Goal: Entertainment & Leisure: Consume media (video, audio)

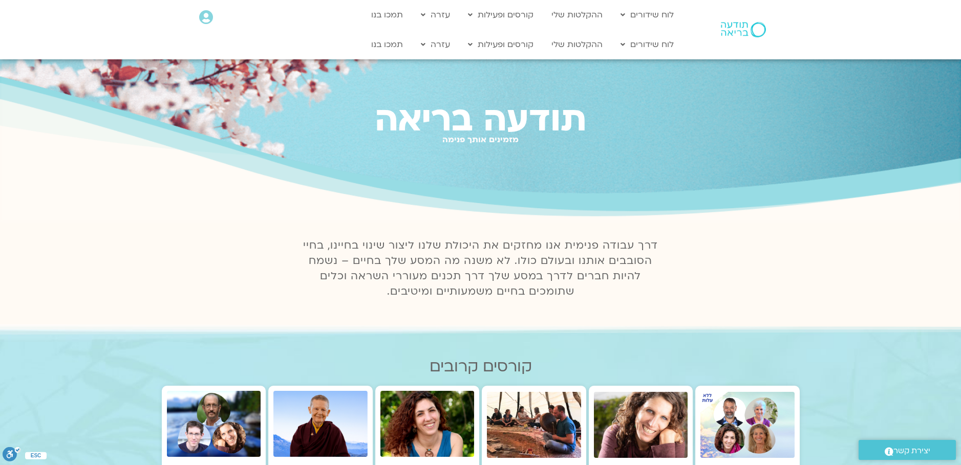
click at [206, 18] on icon at bounding box center [206, 17] width 14 height 14
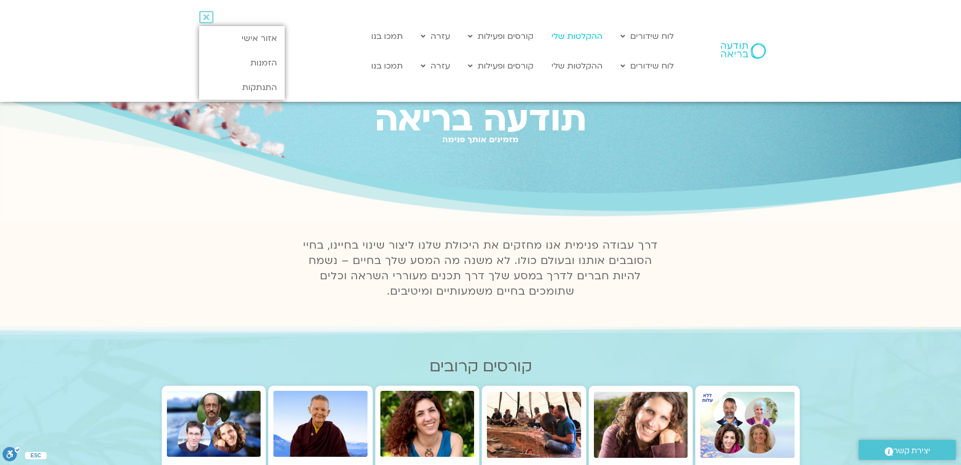
click at [571, 41] on link "ההקלטות שלי" at bounding box center [576, 36] width 61 height 19
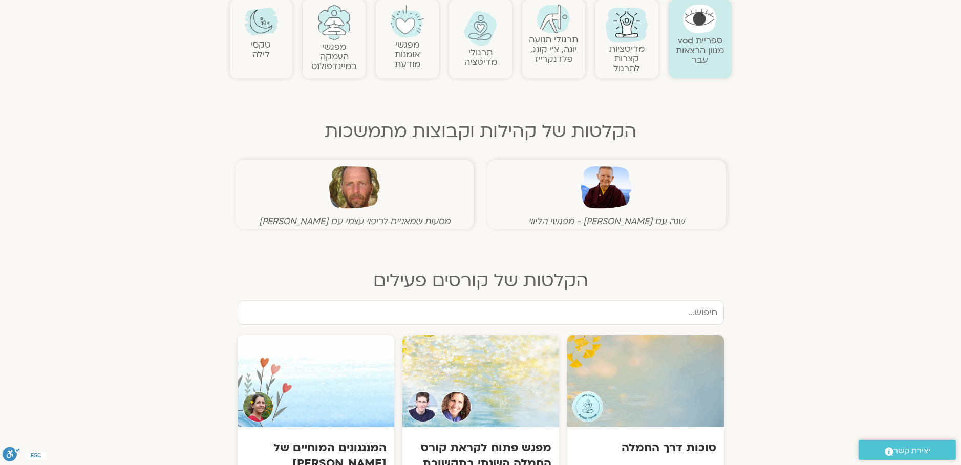
scroll to position [240, 0]
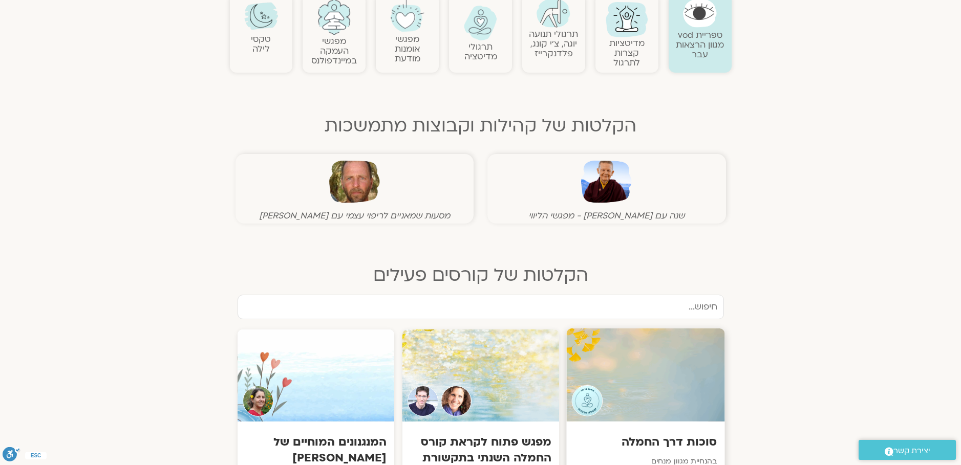
click at [644, 385] on div at bounding box center [645, 375] width 158 height 93
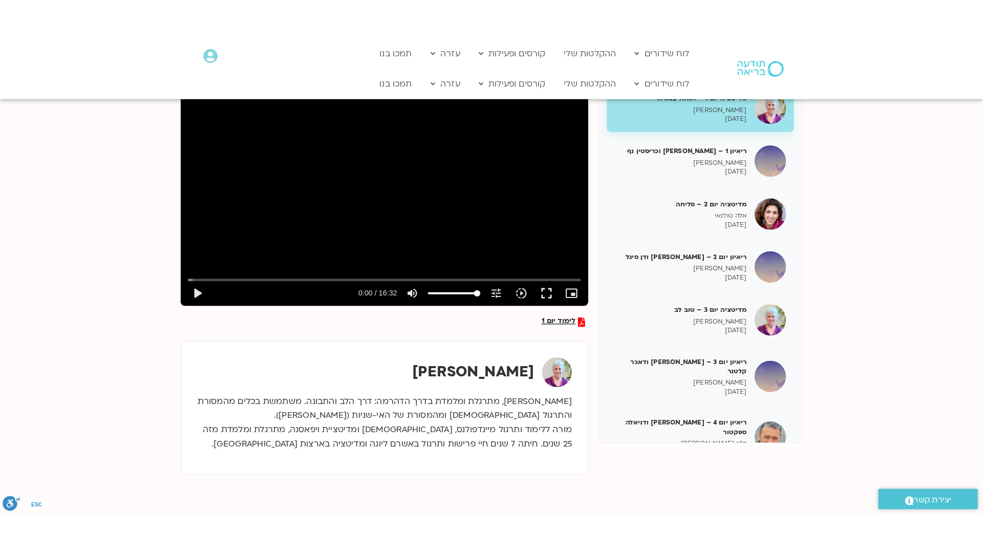
scroll to position [128, 0]
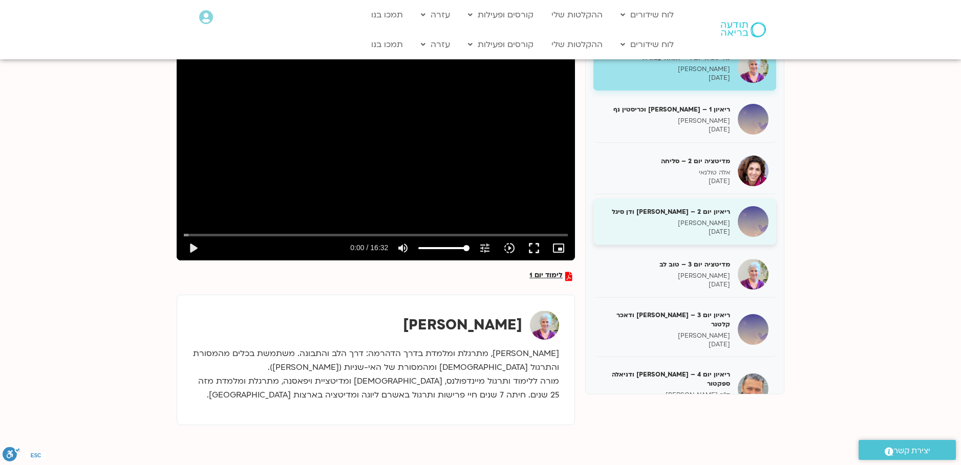
click at [722, 223] on p "[PERSON_NAME]" at bounding box center [665, 223] width 129 height 9
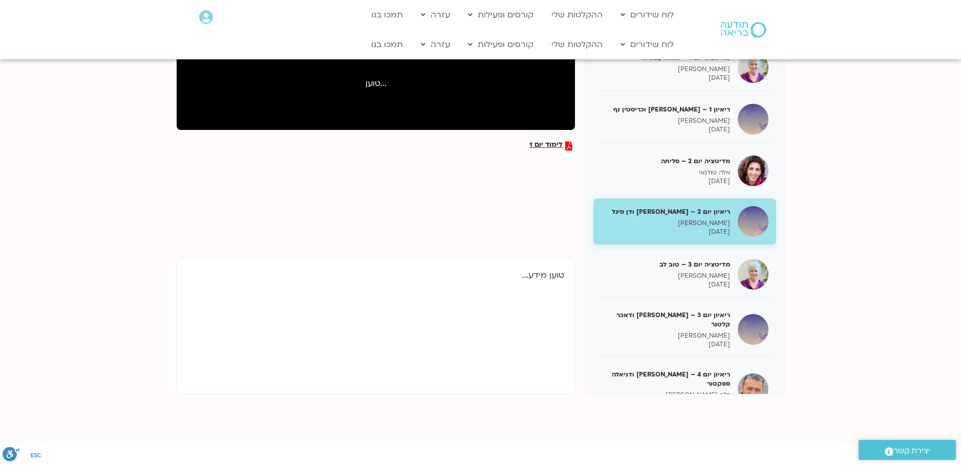
click at [723, 223] on p "[PERSON_NAME]" at bounding box center [665, 223] width 129 height 9
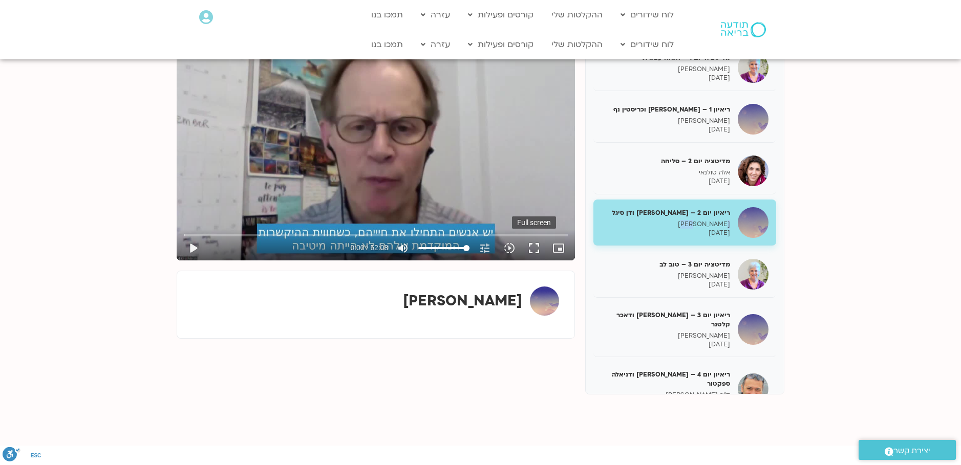
click at [534, 248] on button "fullscreen" at bounding box center [534, 248] width 25 height 25
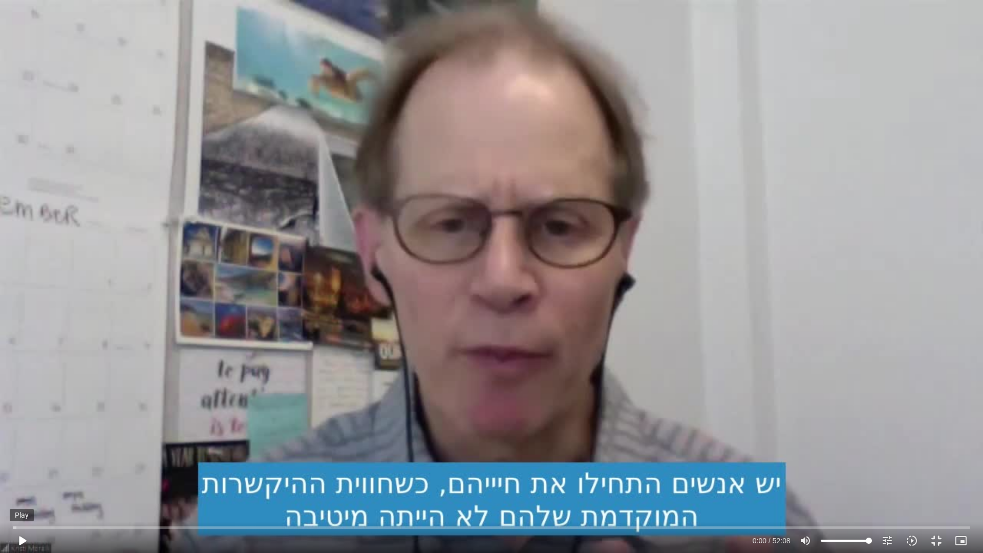
click at [23, 465] on button "play_arrow" at bounding box center [22, 540] width 25 height 25
drag, startPoint x: 23, startPoint y: 529, endPoint x: 36, endPoint y: 530, distance: 12.8
click at [36, 465] on input "Seek" at bounding box center [492, 527] width 958 height 6
click at [23, 465] on button "pause" at bounding box center [22, 540] width 25 height 25
click at [24, 465] on button "play_arrow" at bounding box center [22, 540] width 25 height 25
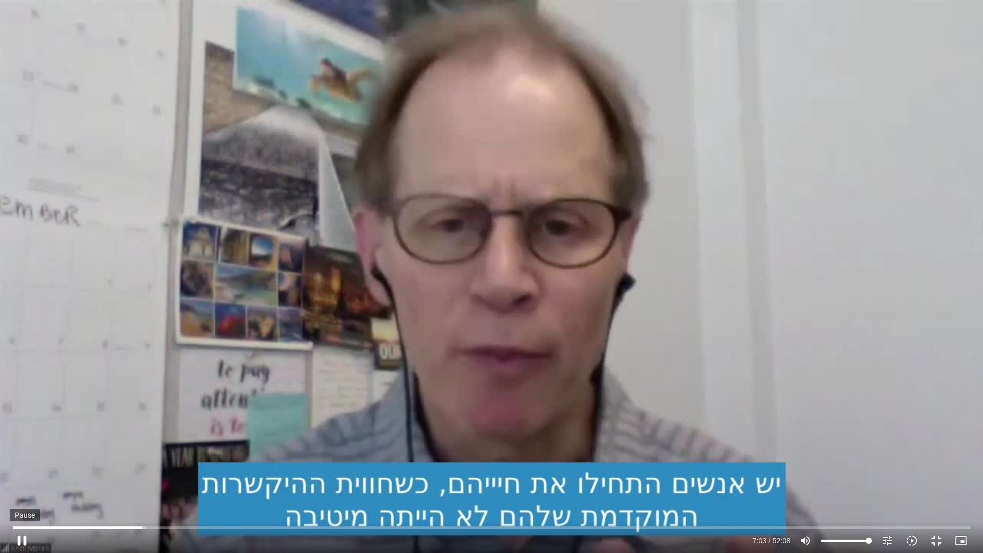
click at [18, 465] on button "pause" at bounding box center [22, 540] width 25 height 25
click at [21, 465] on button "play_arrow" at bounding box center [22, 540] width 25 height 25
click at [23, 465] on button "pause" at bounding box center [22, 540] width 25 height 25
type input "482.429234"
click at [10, 465] on button "play_arrow" at bounding box center [22, 540] width 25 height 25
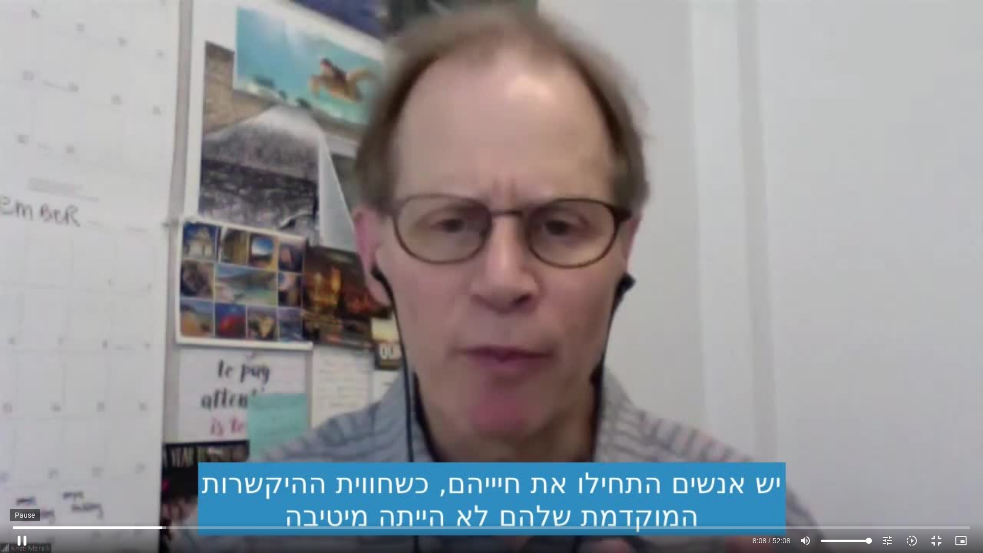
click at [22, 465] on button "pause" at bounding box center [22, 540] width 25 height 25
click at [22, 465] on button "play_arrow" at bounding box center [22, 540] width 25 height 25
click at [24, 465] on button "pause" at bounding box center [22, 540] width 25 height 25
click at [17, 465] on button "play_arrow" at bounding box center [22, 540] width 25 height 25
click at [20, 465] on button "pause" at bounding box center [22, 540] width 25 height 25
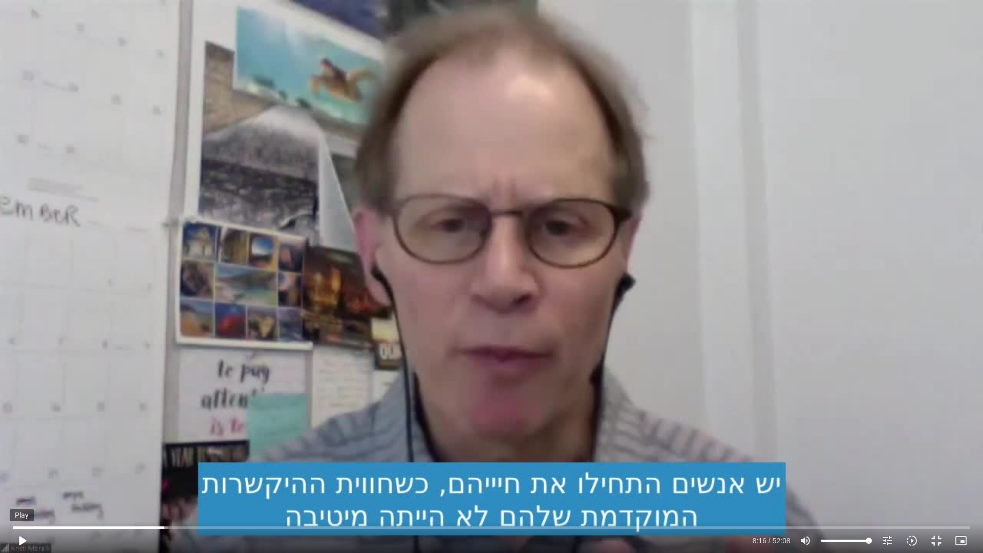
click at [22, 465] on button "play_arrow" at bounding box center [22, 540] width 25 height 25
click at [17, 465] on button "pause" at bounding box center [22, 540] width 25 height 25
click at [25, 465] on button "play_arrow" at bounding box center [22, 540] width 25 height 25
click at [22, 465] on button "pause" at bounding box center [22, 540] width 25 height 25
click at [20, 465] on button "play_arrow" at bounding box center [22, 540] width 25 height 25
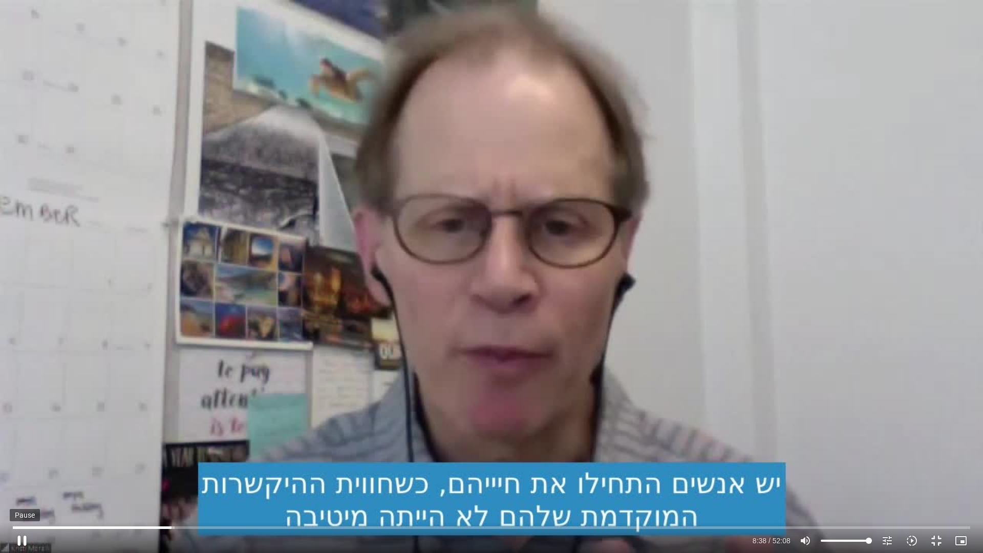
click at [20, 465] on button "pause" at bounding box center [22, 540] width 25 height 25
click at [21, 465] on button "play_arrow" at bounding box center [22, 540] width 25 height 25
click at [19, 465] on button "pause" at bounding box center [22, 540] width 25 height 25
click at [20, 465] on button "play_arrow" at bounding box center [22, 540] width 25 height 25
click at [20, 465] on button "pause" at bounding box center [22, 540] width 25 height 25
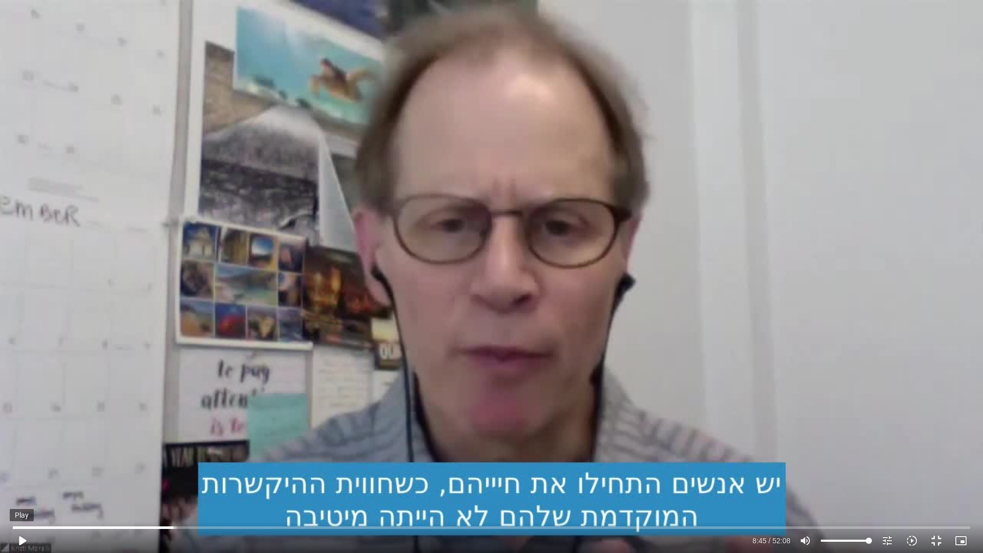
click at [23, 465] on button "play_arrow" at bounding box center [22, 540] width 25 height 25
click at [18, 465] on button "pause" at bounding box center [22, 540] width 25 height 25
click at [25, 465] on button "play_arrow" at bounding box center [22, 540] width 25 height 25
click at [18, 465] on button "pause" at bounding box center [22, 540] width 25 height 25
click at [21, 465] on button "play_arrow" at bounding box center [22, 540] width 25 height 25
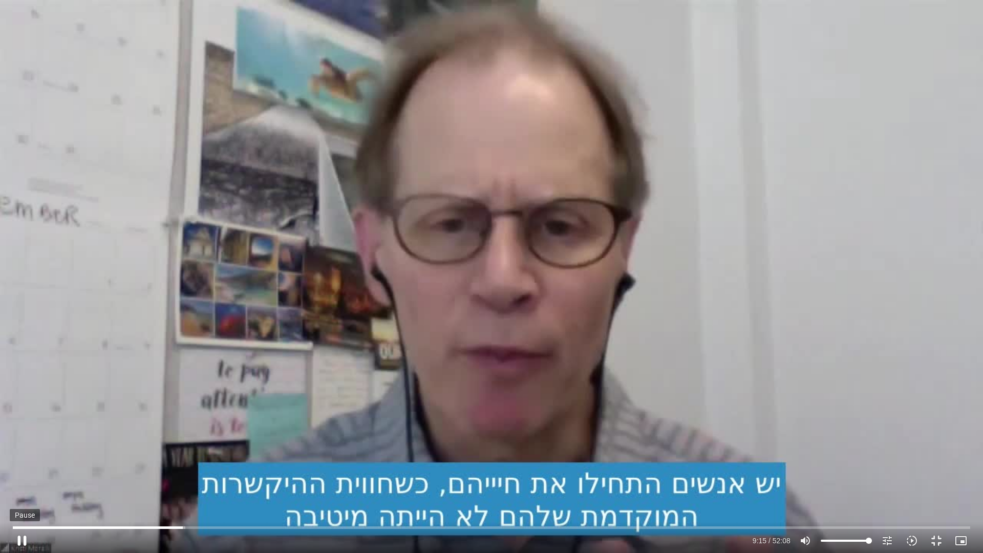
click at [22, 465] on button "pause" at bounding box center [22, 540] width 25 height 25
click at [19, 465] on button "play_arrow" at bounding box center [22, 540] width 25 height 25
click at [22, 465] on button "pause" at bounding box center [22, 540] width 25 height 25
click at [24, 465] on button "play_arrow" at bounding box center [22, 540] width 25 height 25
click at [25, 465] on button "pause" at bounding box center [22, 540] width 25 height 25
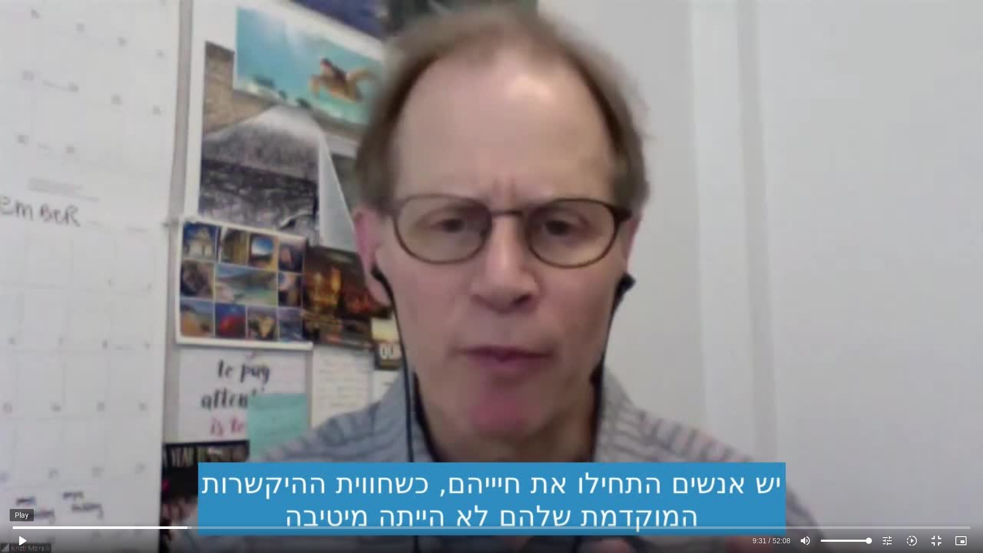
click at [19, 465] on button "play_arrow" at bounding box center [22, 540] width 25 height 25
click at [22, 465] on button "pause" at bounding box center [22, 540] width 25 height 25
click at [18, 465] on button "play_arrow" at bounding box center [22, 540] width 25 height 25
click at [19, 465] on button "pause" at bounding box center [22, 540] width 25 height 25
click at [18, 465] on button "play_arrow" at bounding box center [22, 540] width 25 height 25
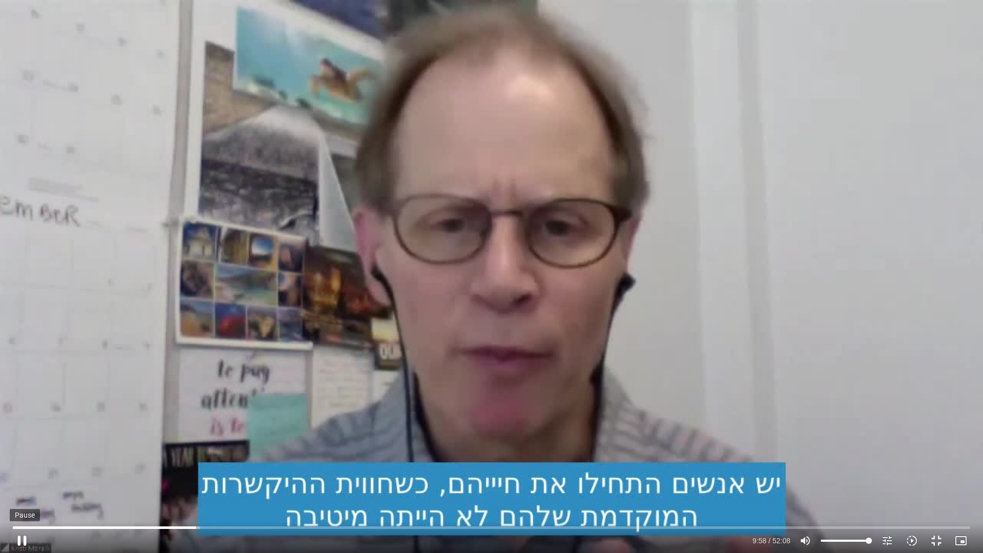
click at [20, 465] on button "pause" at bounding box center [22, 540] width 25 height 25
click at [27, 465] on button "play_arrow" at bounding box center [22, 540] width 25 height 25
click at [26, 465] on button "pause" at bounding box center [22, 540] width 25 height 25
click at [20, 465] on button "play_arrow" at bounding box center [22, 540] width 25 height 25
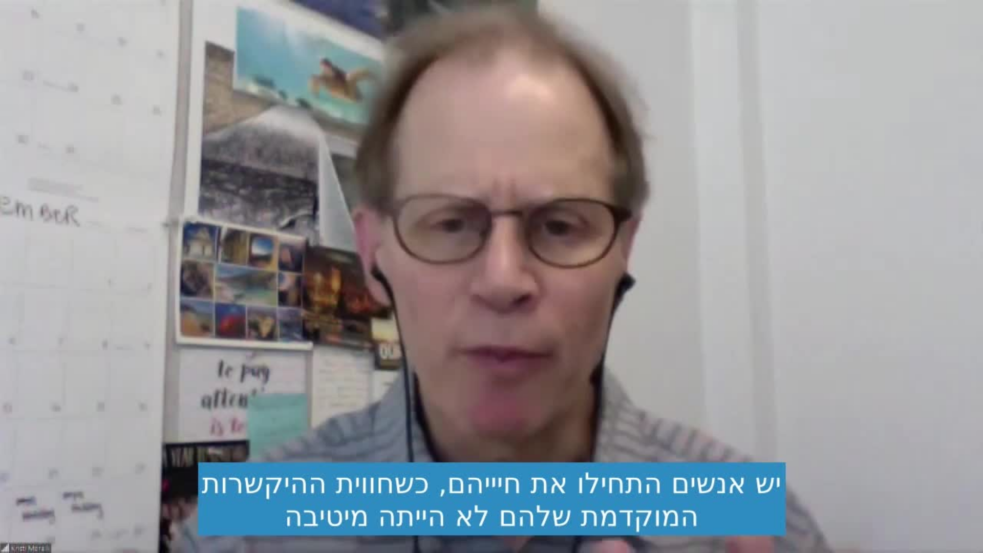
click at [22, 465] on button "pause" at bounding box center [22, 540] width 25 height 25
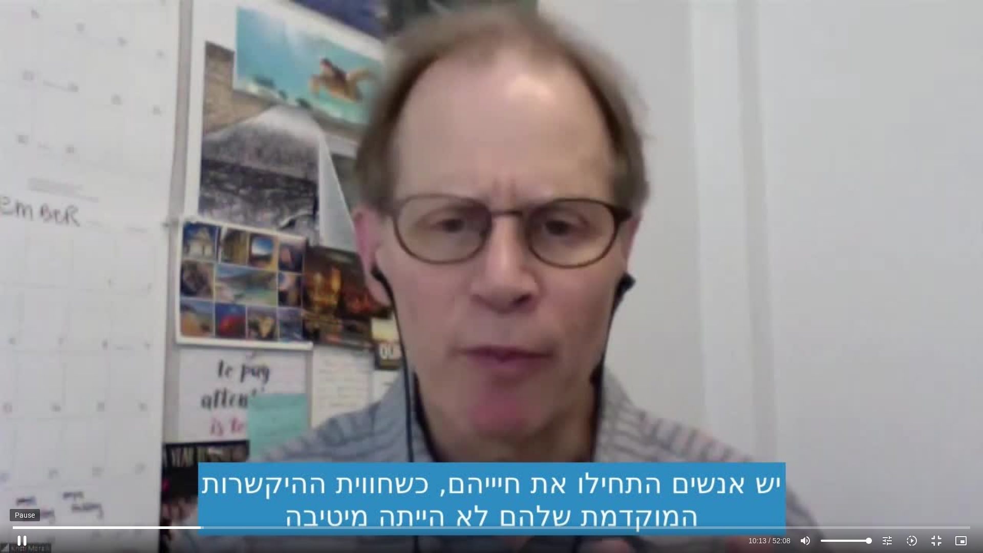
click at [23, 465] on button "pause" at bounding box center [22, 540] width 25 height 25
click at [21, 465] on button "play_arrow" at bounding box center [22, 540] width 25 height 25
click at [19, 465] on button "pause" at bounding box center [22, 540] width 25 height 25
click at [25, 465] on button "play_arrow" at bounding box center [22, 540] width 25 height 25
click at [22, 465] on button "pause" at bounding box center [22, 540] width 25 height 25
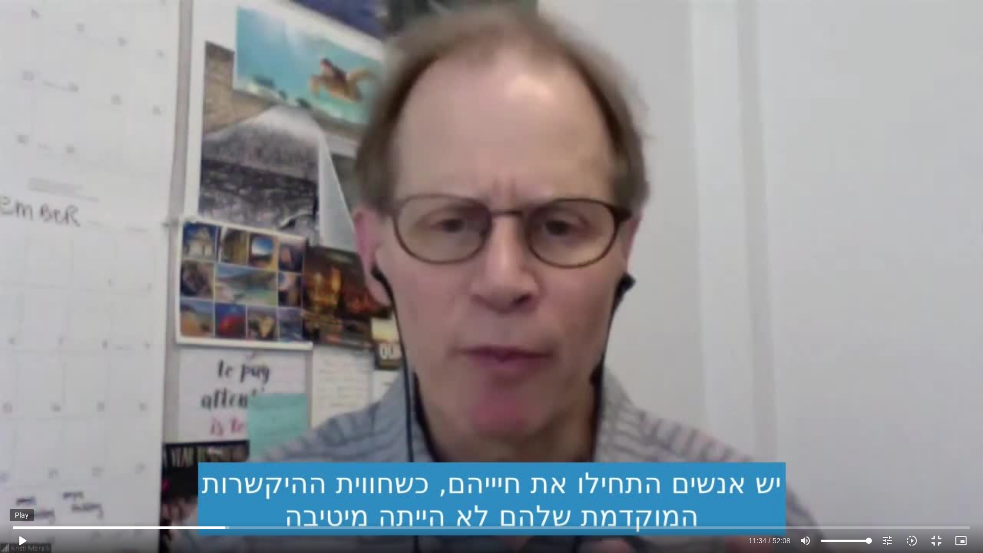
click at [22, 465] on button "play_arrow" at bounding box center [22, 540] width 25 height 25
click at [24, 465] on button "pause" at bounding box center [22, 540] width 25 height 25
click at [18, 465] on button "play_arrow" at bounding box center [22, 540] width 25 height 25
click at [20, 465] on button "pause" at bounding box center [22, 540] width 25 height 25
click at [22, 465] on button "play_arrow" at bounding box center [22, 540] width 25 height 25
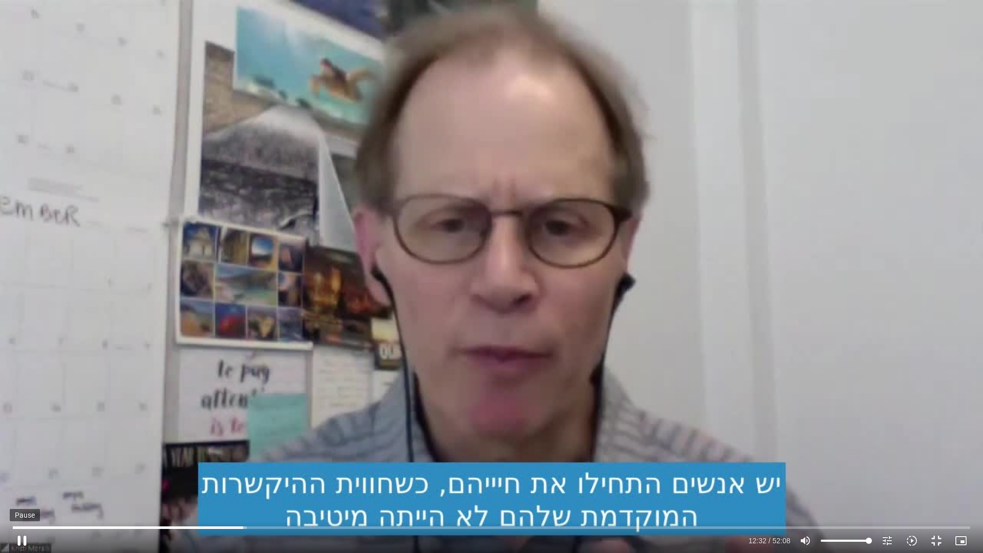
click at [22, 465] on button "pause" at bounding box center [22, 540] width 25 height 25
click at [23, 465] on button "play_arrow" at bounding box center [22, 540] width 25 height 25
drag, startPoint x: 259, startPoint y: 527, endPoint x: 253, endPoint y: 527, distance: 5.6
click at [253, 465] on input "Seek" at bounding box center [492, 527] width 958 height 6
click at [255, 465] on input "Seek" at bounding box center [492, 527] width 958 height 6
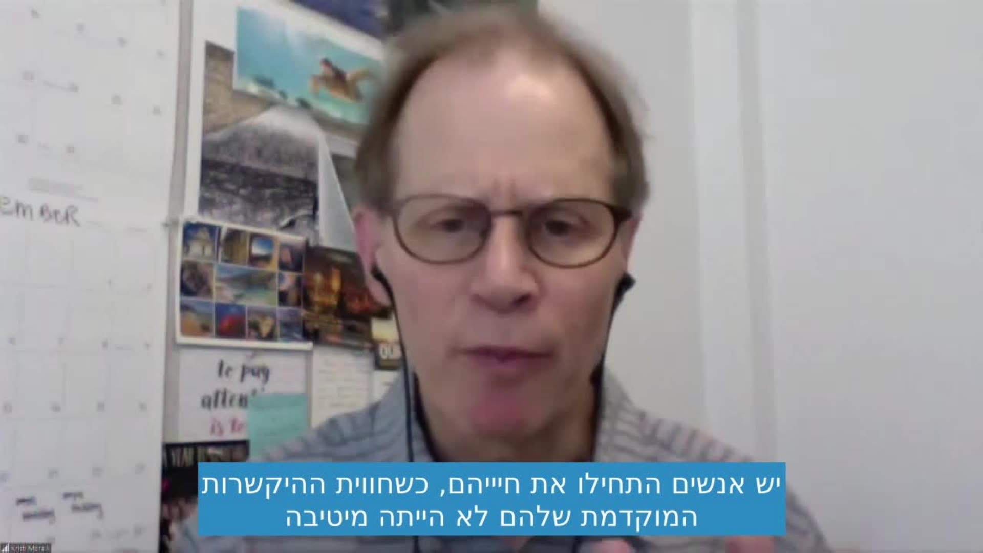
click at [22, 465] on button "pause" at bounding box center [22, 540] width 25 height 25
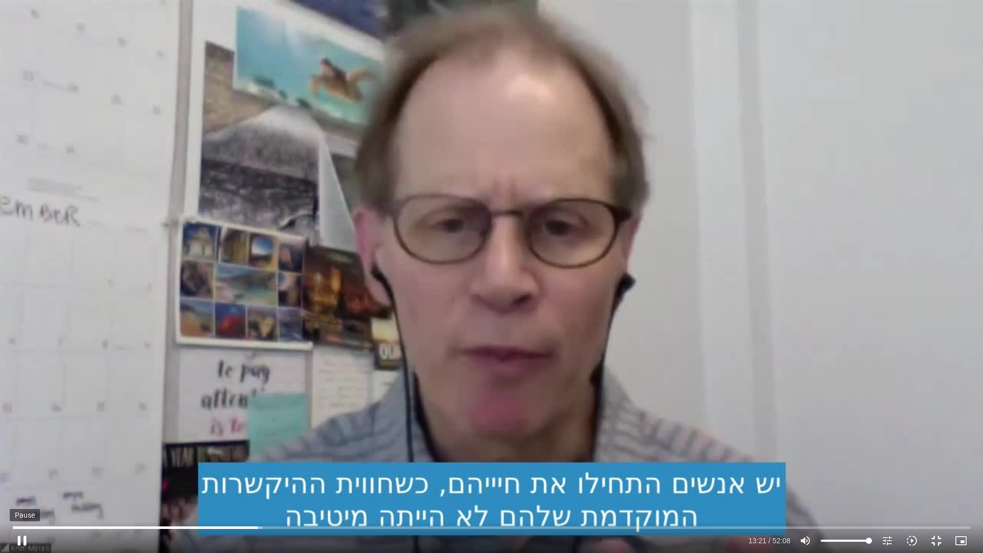
click at [20, 465] on button "pause" at bounding box center [22, 540] width 25 height 25
click at [23, 465] on button "play_arrow" at bounding box center [22, 540] width 25 height 25
click at [22, 465] on button "pause" at bounding box center [22, 540] width 25 height 25
click at [21, 465] on button "play_arrow" at bounding box center [22, 540] width 25 height 25
click at [22, 465] on button "pause" at bounding box center [22, 540] width 25 height 25
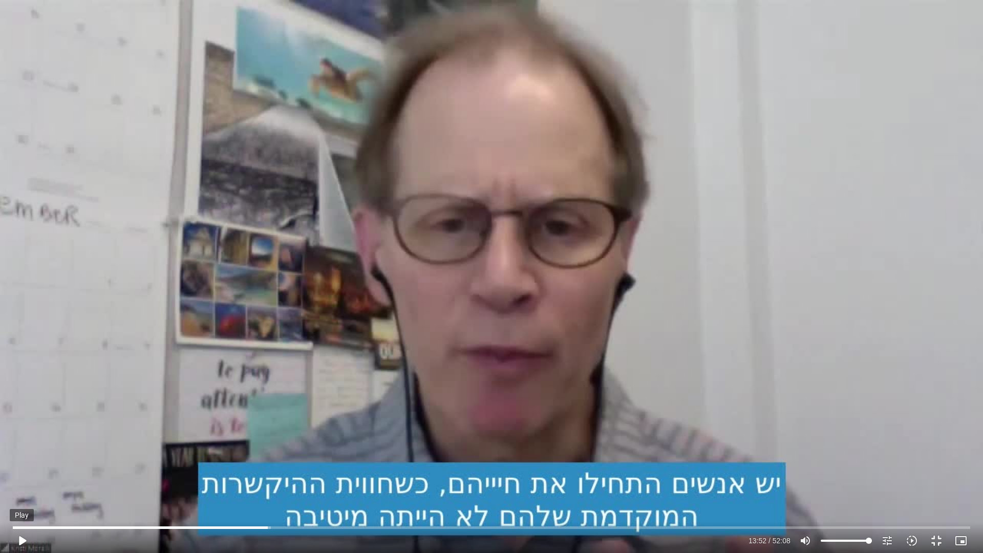
click at [25, 465] on button "play_arrow" at bounding box center [22, 540] width 25 height 25
click at [24, 465] on button "pause" at bounding box center [22, 540] width 25 height 25
click at [23, 465] on button "play_arrow" at bounding box center [22, 540] width 25 height 25
click at [22, 465] on button "pause" at bounding box center [22, 540] width 25 height 25
click at [20, 465] on button "play_arrow" at bounding box center [22, 540] width 25 height 25
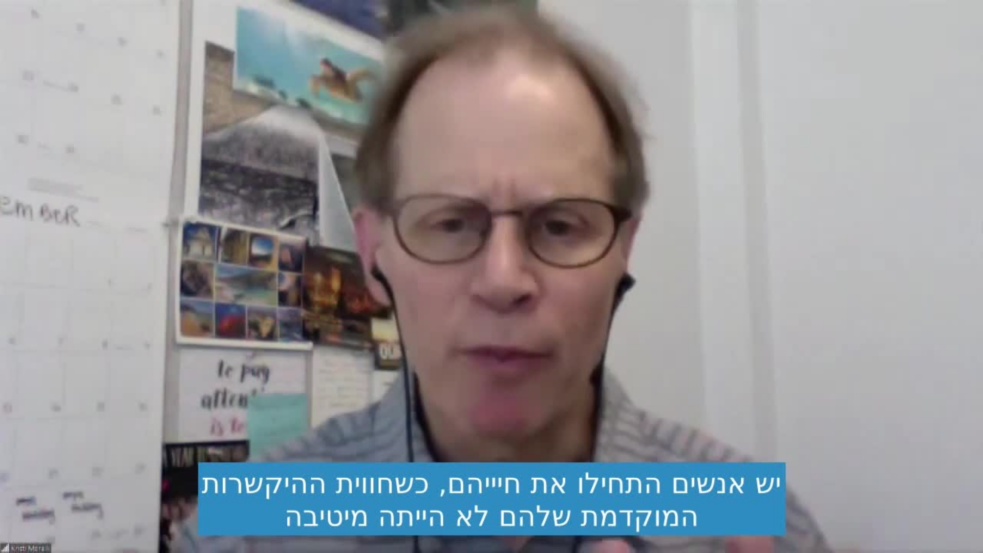
click at [23, 465] on button "pause" at bounding box center [22, 540] width 25 height 25
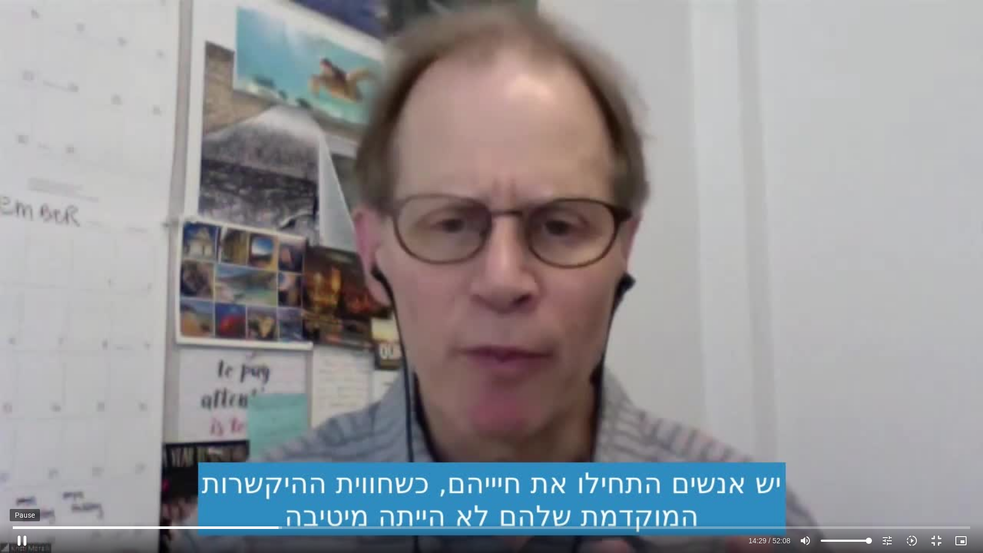
click at [21, 465] on button "pause" at bounding box center [22, 540] width 25 height 25
click at [25, 465] on button "play_arrow" at bounding box center [22, 540] width 25 height 25
click at [19, 465] on button "pause" at bounding box center [22, 540] width 25 height 25
click at [21, 465] on button "play_arrow" at bounding box center [22, 540] width 25 height 25
click at [305, 465] on input "Seek" at bounding box center [492, 527] width 958 height 6
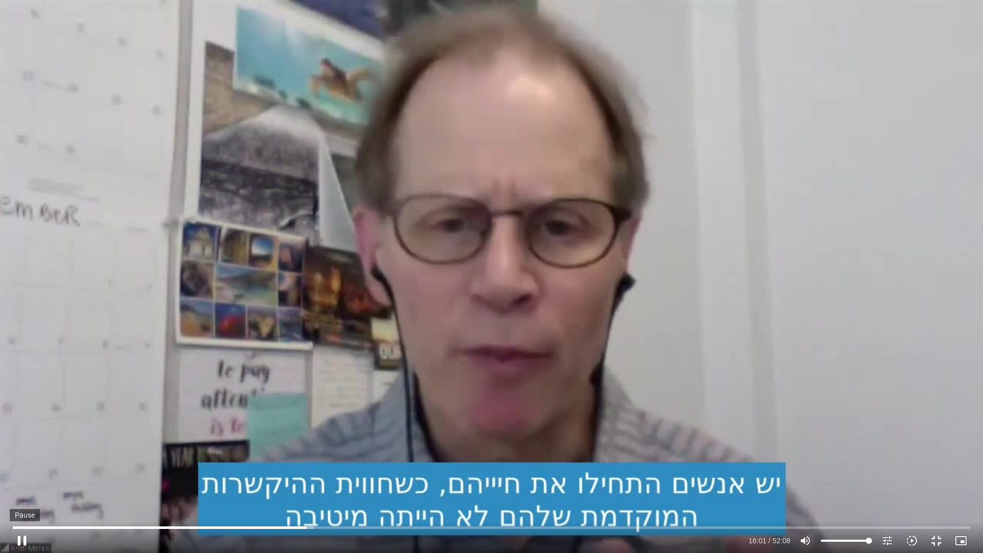
click at [20, 465] on button "pause" at bounding box center [22, 540] width 25 height 25
click at [19, 465] on button "play_arrow" at bounding box center [22, 540] width 25 height 25
click at [19, 465] on button "pause" at bounding box center [22, 540] width 25 height 25
click at [22, 465] on button "play_arrow" at bounding box center [22, 540] width 25 height 25
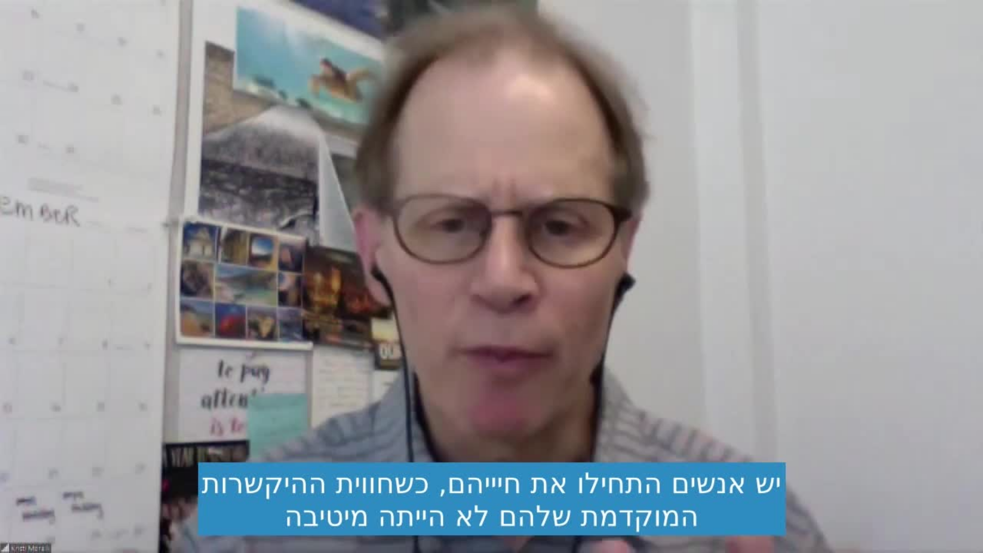
click at [21, 465] on button "pause" at bounding box center [22, 540] width 25 height 25
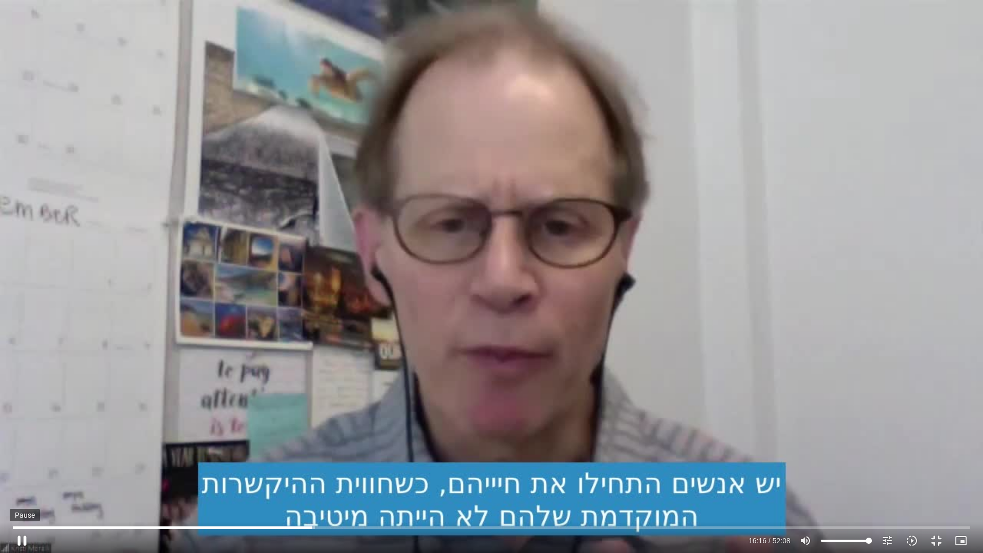
click at [18, 465] on button "pause" at bounding box center [22, 540] width 25 height 25
click at [22, 465] on button "play_arrow" at bounding box center [22, 540] width 25 height 25
click at [21, 465] on button "pause" at bounding box center [22, 540] width 25 height 25
click at [26, 465] on button "play_arrow" at bounding box center [22, 540] width 25 height 25
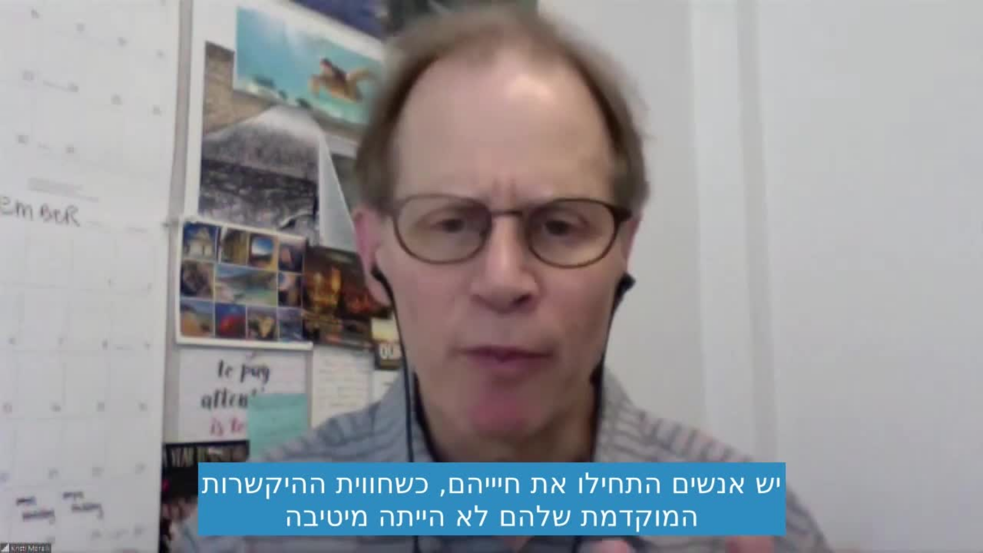
click at [26, 465] on button "pause" at bounding box center [22, 540] width 25 height 25
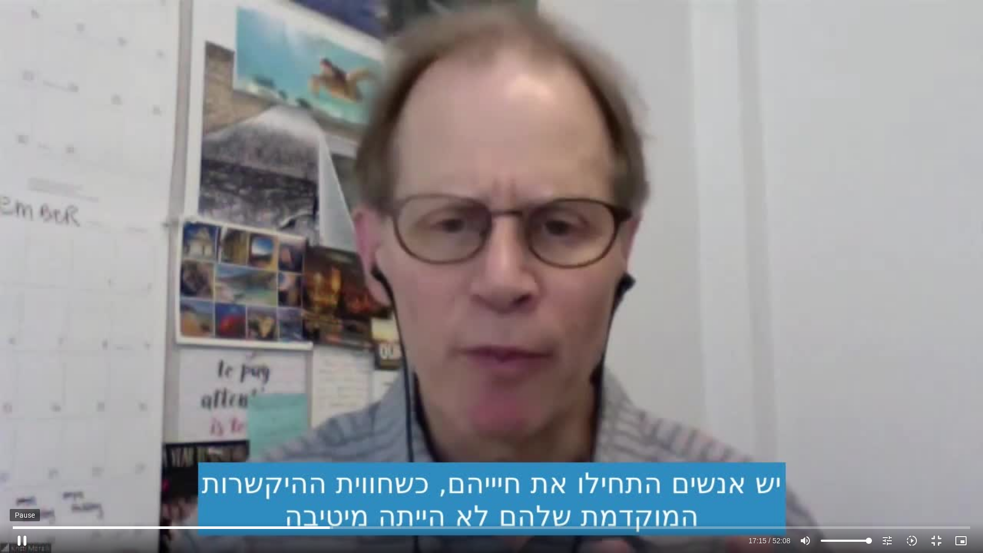
click at [23, 465] on button "pause" at bounding box center [22, 540] width 25 height 25
click at [20, 465] on button "play_arrow" at bounding box center [22, 540] width 25 height 25
click at [19, 465] on button "pause" at bounding box center [22, 540] width 25 height 25
click at [23, 465] on button "play_arrow" at bounding box center [22, 540] width 25 height 25
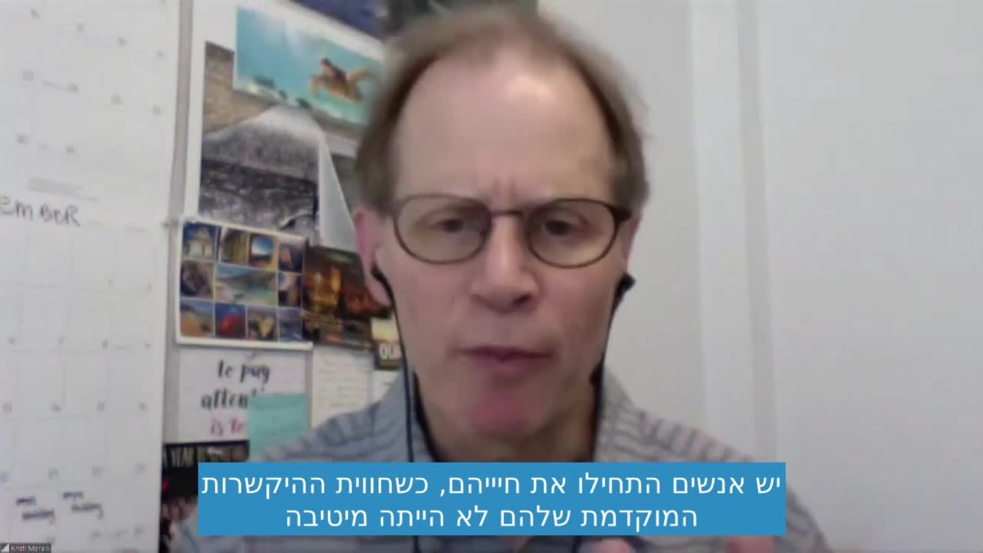
click at [20, 465] on button "pause" at bounding box center [22, 540] width 25 height 25
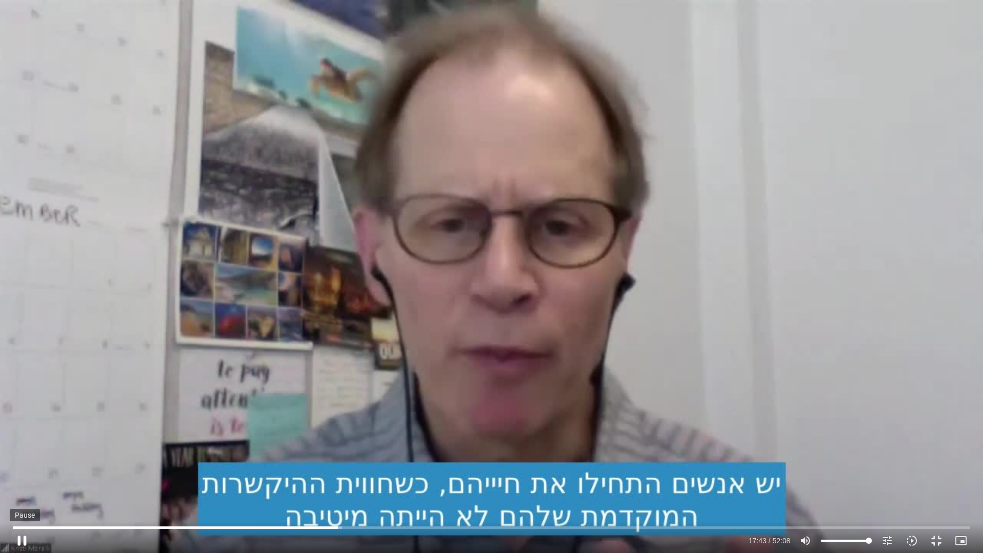
click at [16, 465] on button "pause" at bounding box center [22, 540] width 25 height 25
click at [22, 465] on button "play_arrow" at bounding box center [22, 540] width 25 height 25
click at [14, 465] on button "pause" at bounding box center [22, 540] width 25 height 25
click at [20, 465] on button "play_arrow" at bounding box center [22, 540] width 25 height 25
click at [20, 465] on button "pause" at bounding box center [22, 540] width 25 height 25
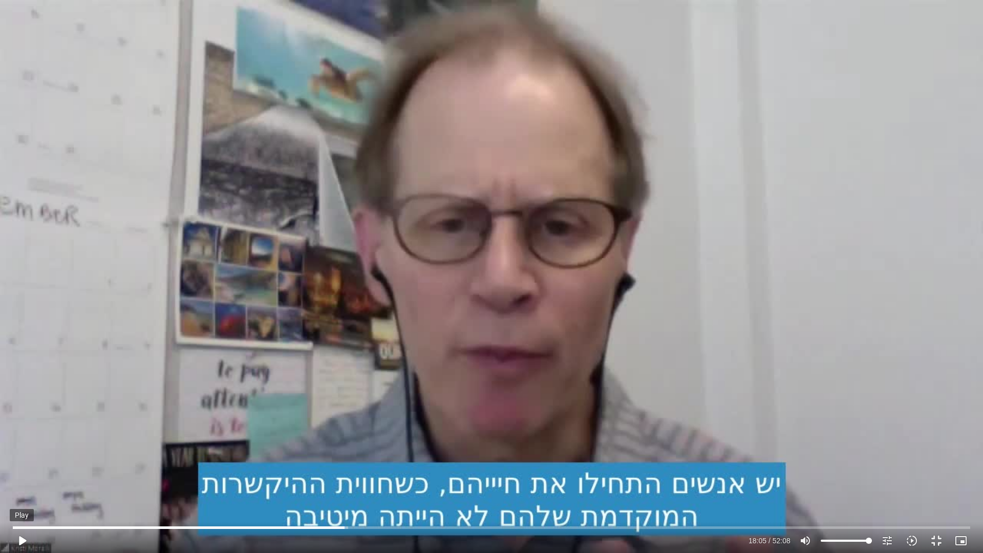
click at [26, 465] on button "play_arrow" at bounding box center [22, 540] width 25 height 25
click at [24, 465] on button "pause" at bounding box center [22, 540] width 25 height 25
click at [23, 465] on button "play_arrow" at bounding box center [22, 540] width 25 height 25
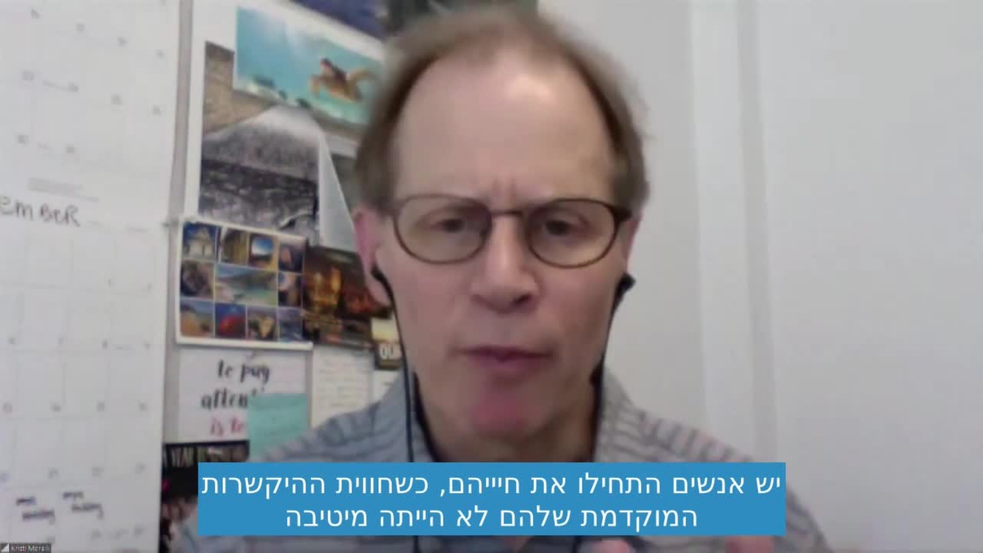
click at [23, 465] on button "pause" at bounding box center [22, 540] width 25 height 25
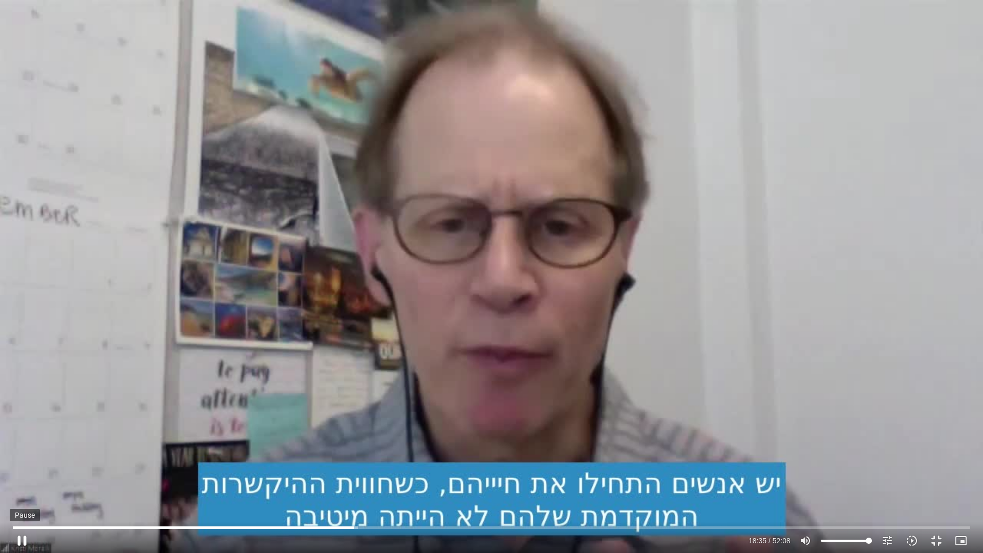
click at [25, 465] on button "pause" at bounding box center [22, 540] width 25 height 25
type input "1115.171202"
